Goal: Information Seeking & Learning: Check status

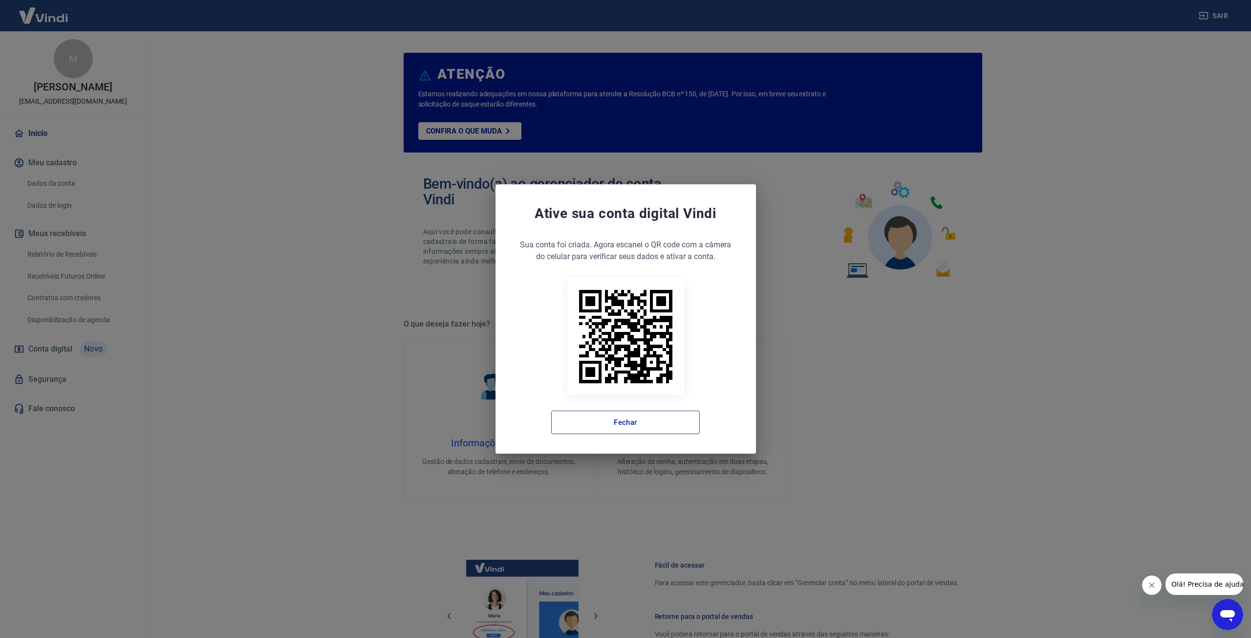
click at [657, 427] on button "Fechar" at bounding box center [625, 421] width 149 height 23
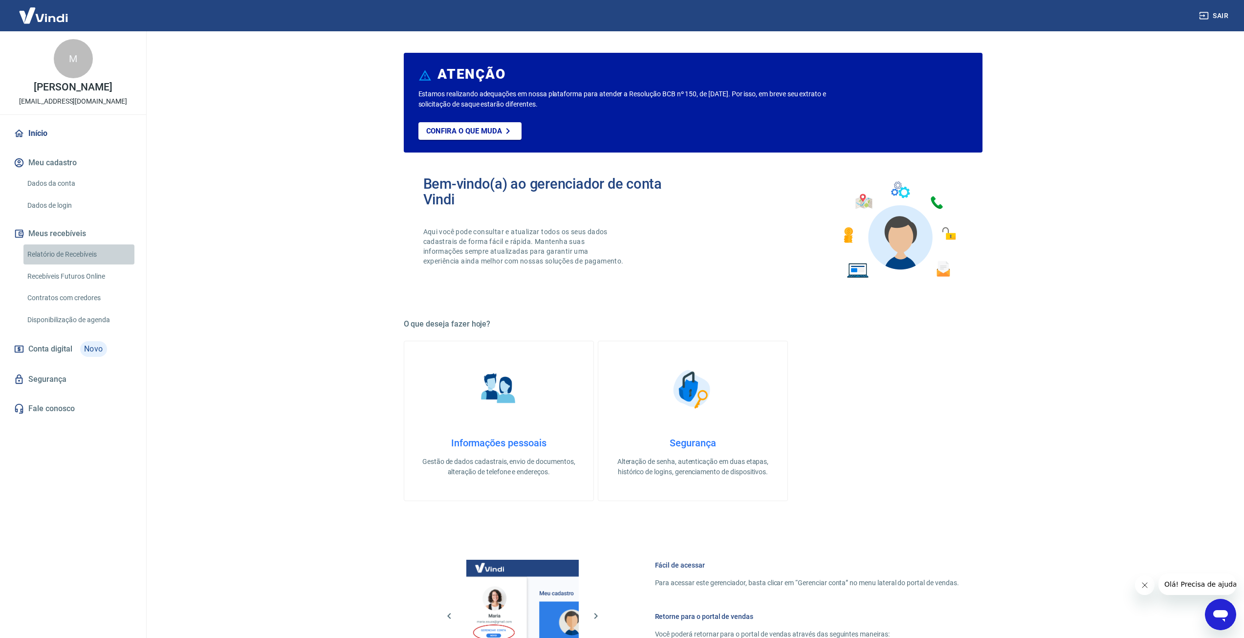
click at [48, 264] on link "Relatório de Recebíveis" at bounding box center [78, 254] width 111 height 20
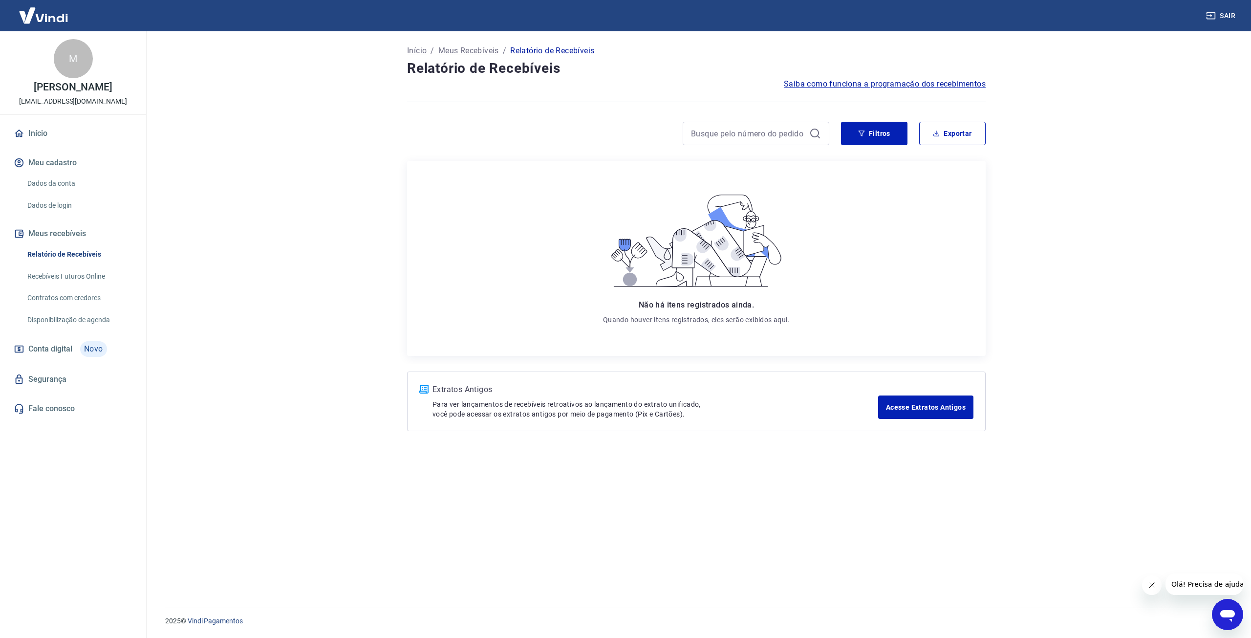
click at [71, 305] on link "Contratos com credores" at bounding box center [78, 298] width 111 height 20
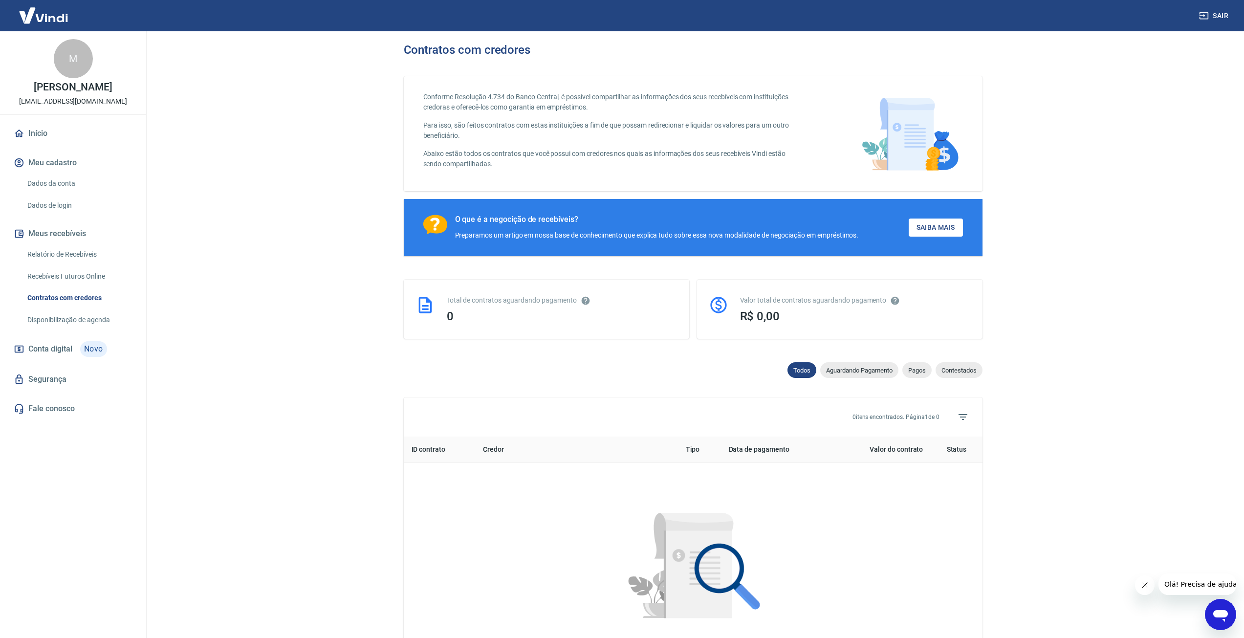
click at [60, 323] on link "Disponibilização de agenda" at bounding box center [78, 320] width 111 height 20
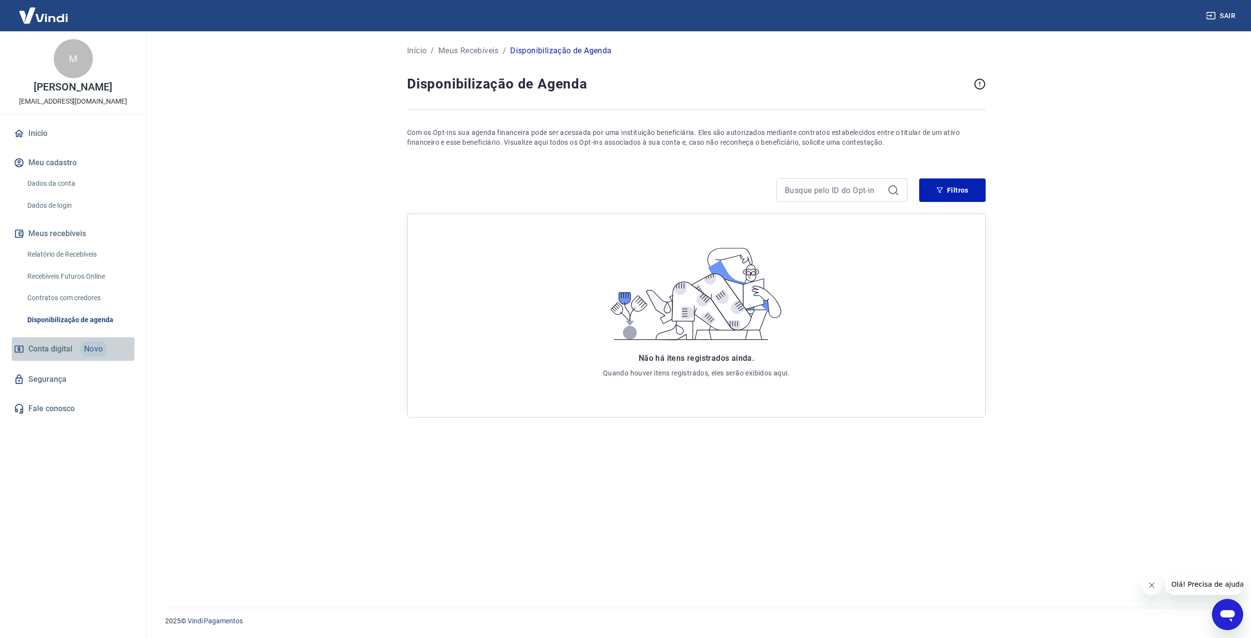
click at [70, 356] on span "Conta digital" at bounding box center [50, 349] width 44 height 14
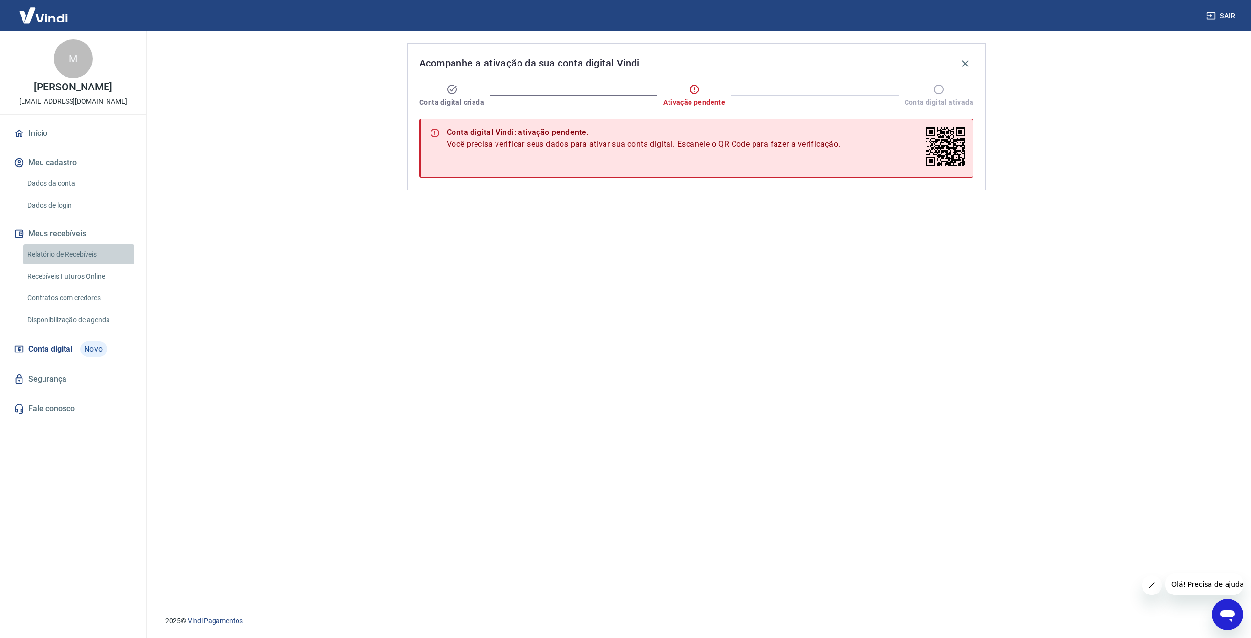
click at [65, 264] on link "Relatório de Recebíveis" at bounding box center [78, 254] width 111 height 20
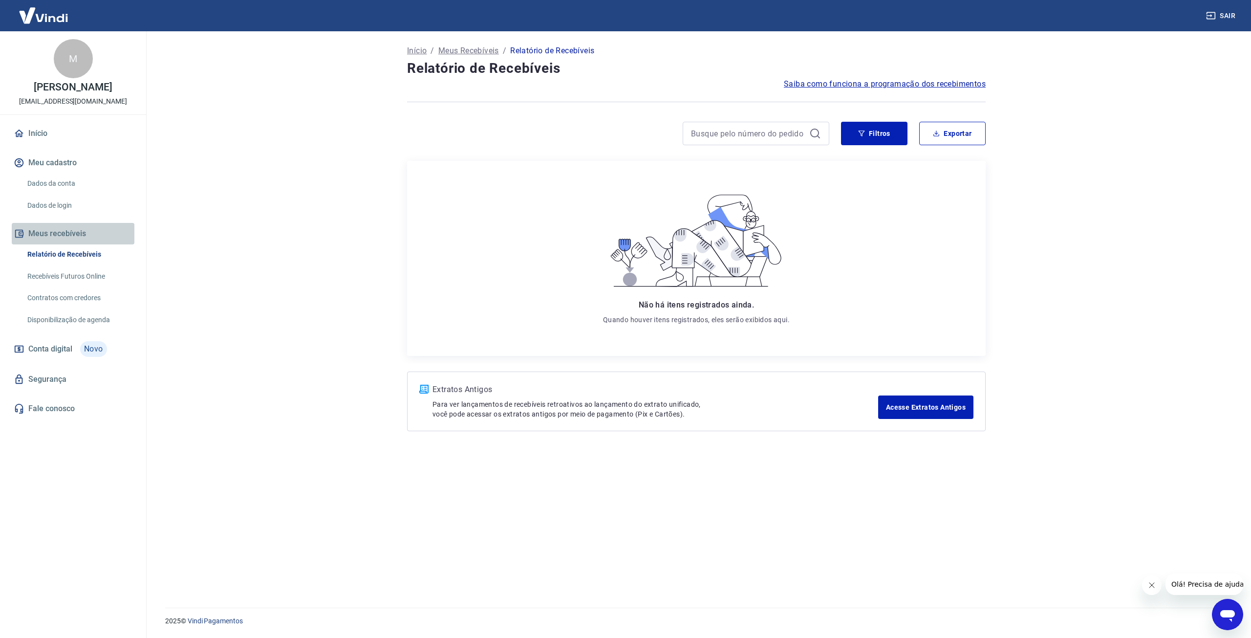
click at [67, 244] on button "Meus recebíveis" at bounding box center [73, 233] width 123 height 21
click at [71, 304] on link "Contratos com credores" at bounding box center [78, 298] width 111 height 20
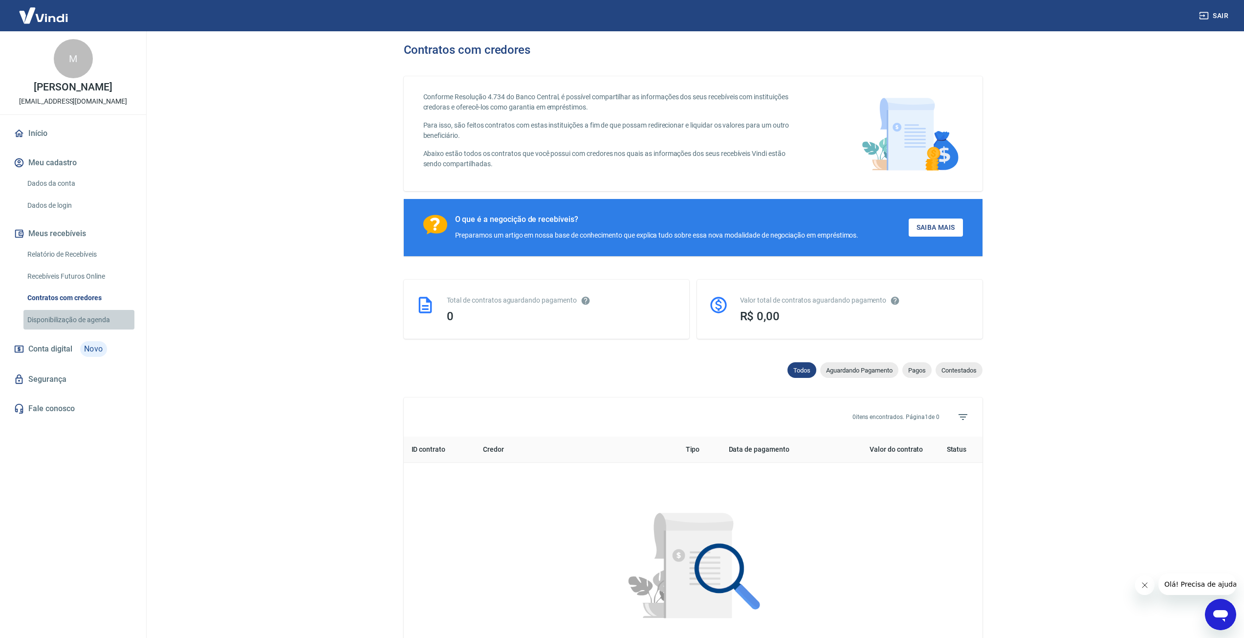
click at [75, 326] on link "Disponibilização de agenda" at bounding box center [78, 320] width 111 height 20
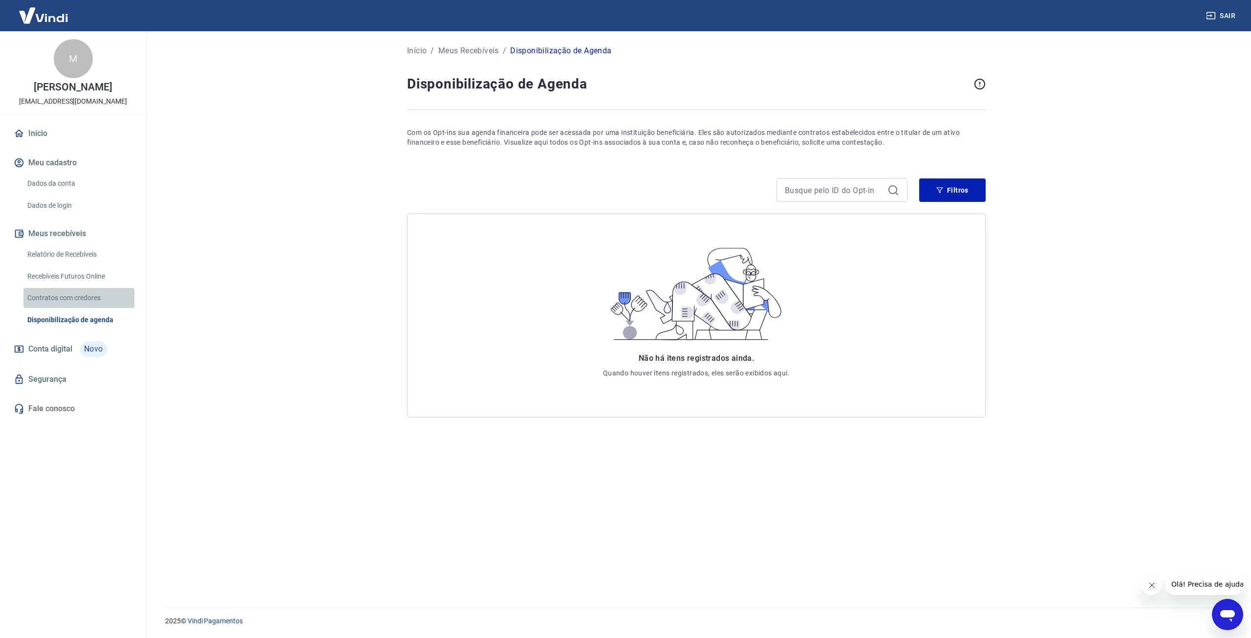
click at [85, 306] on link "Contratos com credores" at bounding box center [78, 298] width 111 height 20
click at [69, 261] on link "Relatório de Recebíveis" at bounding box center [78, 254] width 111 height 20
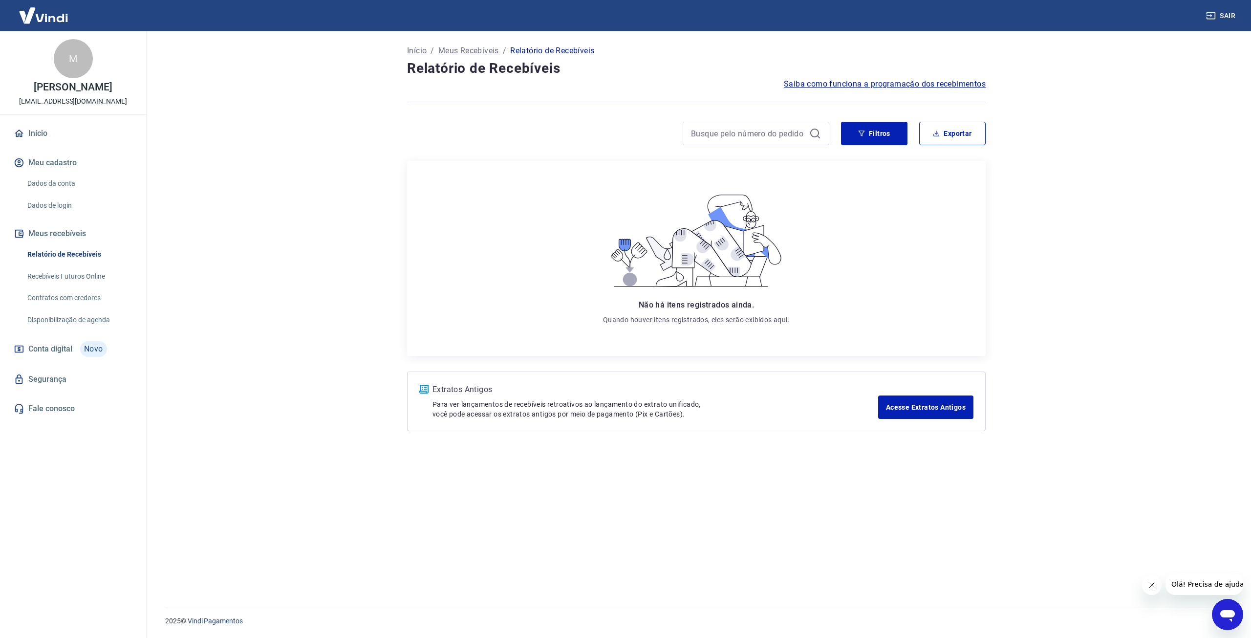
click at [450, 47] on p "Meus Recebíveis" at bounding box center [468, 51] width 61 height 12
click at [88, 307] on link "Contratos com credores" at bounding box center [78, 298] width 111 height 20
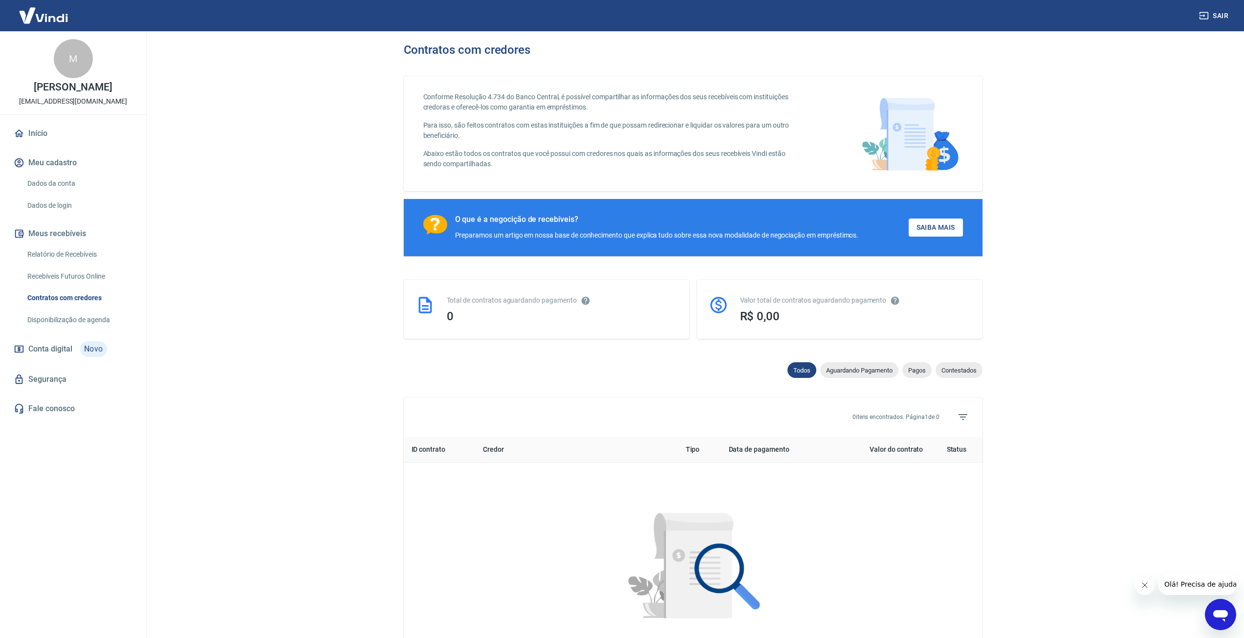
drag, startPoint x: 1229, startPoint y: 0, endPoint x: 310, endPoint y: 38, distance: 919.9
click at [310, 38] on main "Contratos com credores Conforme Resolução 4.734 do Banco Central, é possível co…" at bounding box center [693, 334] width 1102 height 606
click at [62, 286] on link "Recebíveis Futuros Online" at bounding box center [78, 276] width 111 height 20
